Goal: Navigation & Orientation: Understand site structure

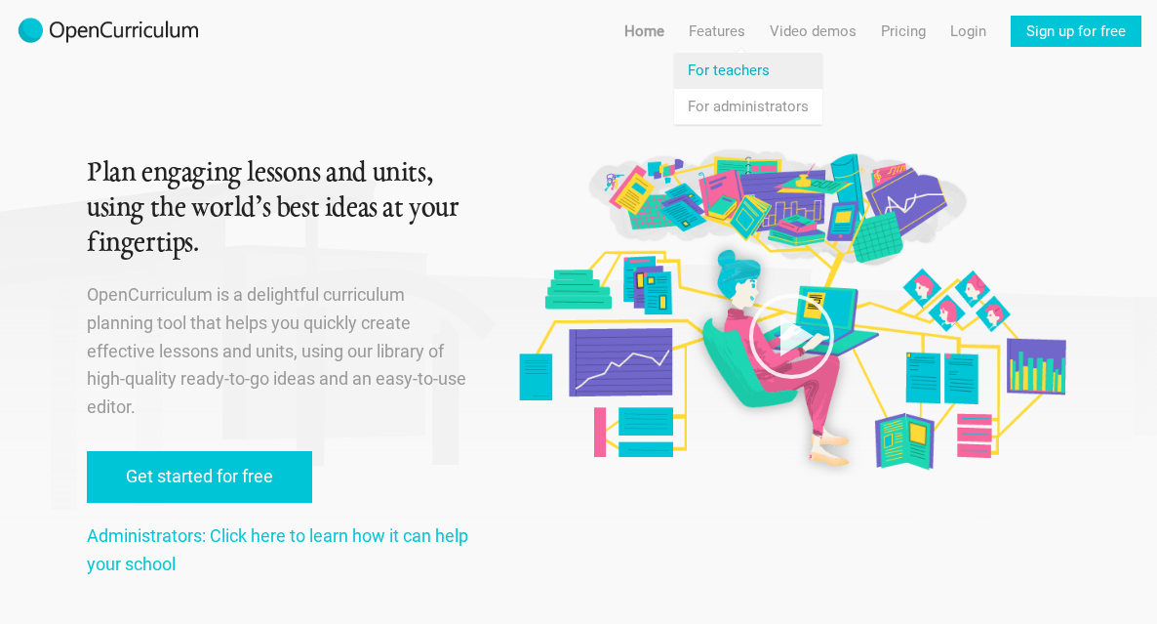
click at [735, 55] on link "Features For teachers" at bounding box center [748, 70] width 148 height 35
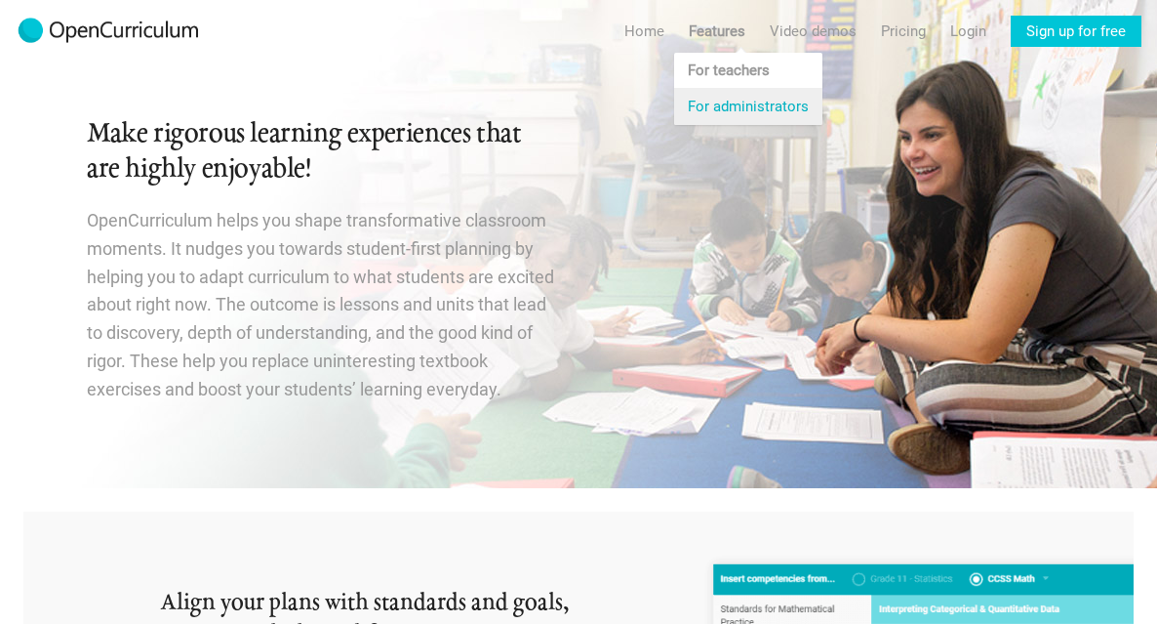
click at [720, 101] on link "Features For administrators" at bounding box center [748, 106] width 148 height 35
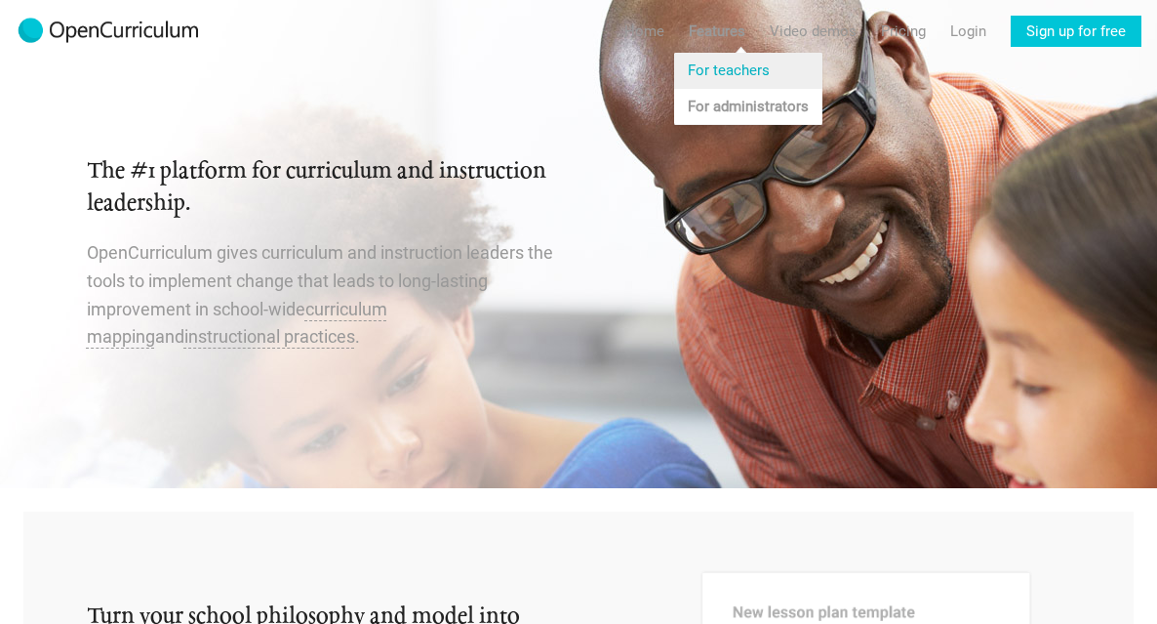
click at [733, 71] on link "Features For teachers" at bounding box center [748, 70] width 148 height 35
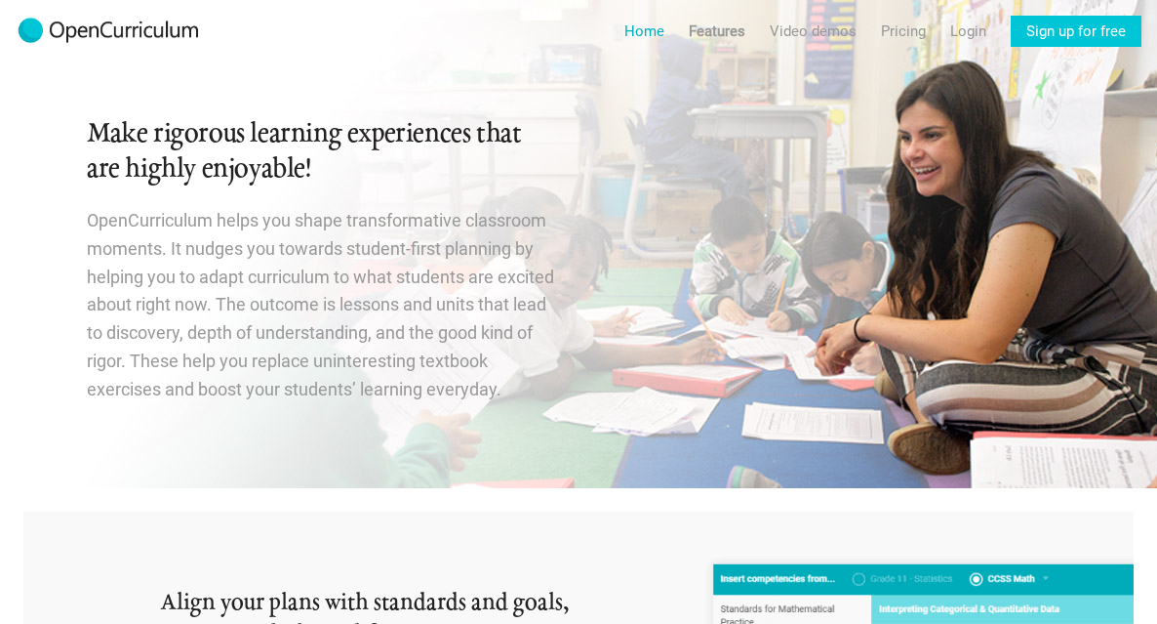
click at [649, 41] on link "Home" at bounding box center [644, 31] width 40 height 31
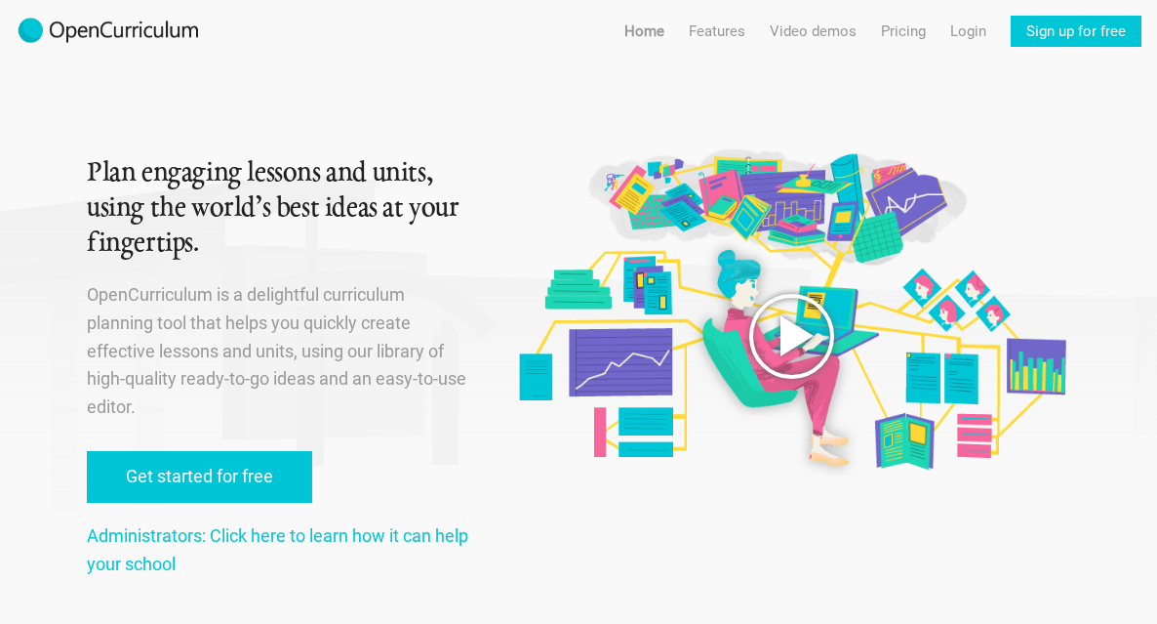
click at [792, 342] on polygon at bounding box center [797, 335] width 33 height 41
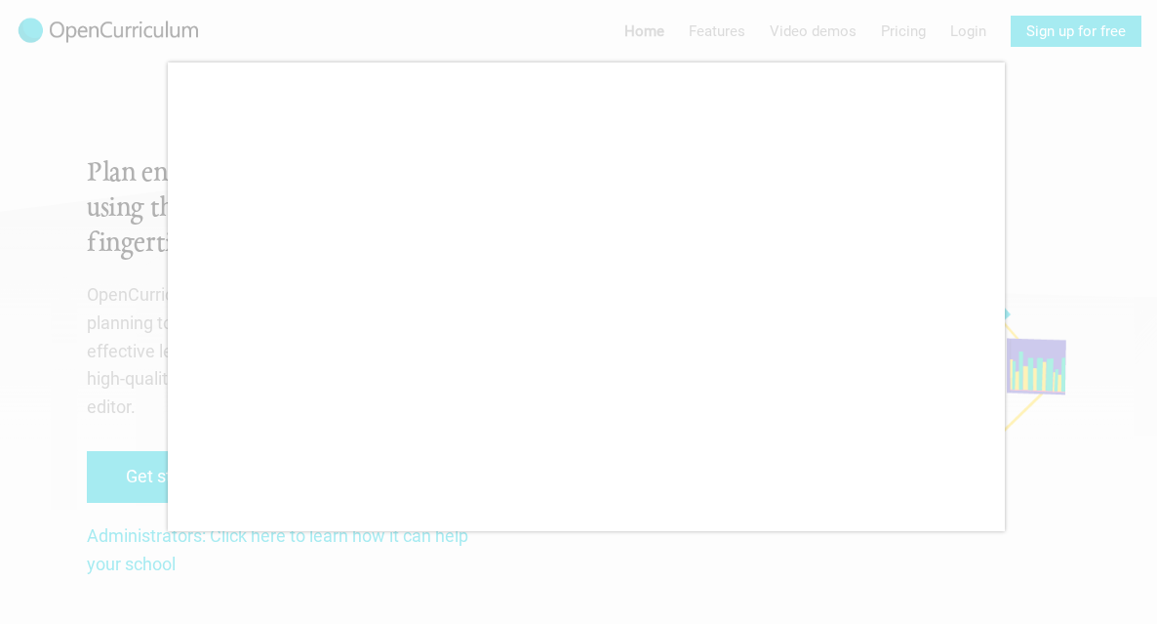
click at [1110, 212] on div at bounding box center [578, 312] width 1157 height 624
